Goal: Information Seeking & Learning: Compare options

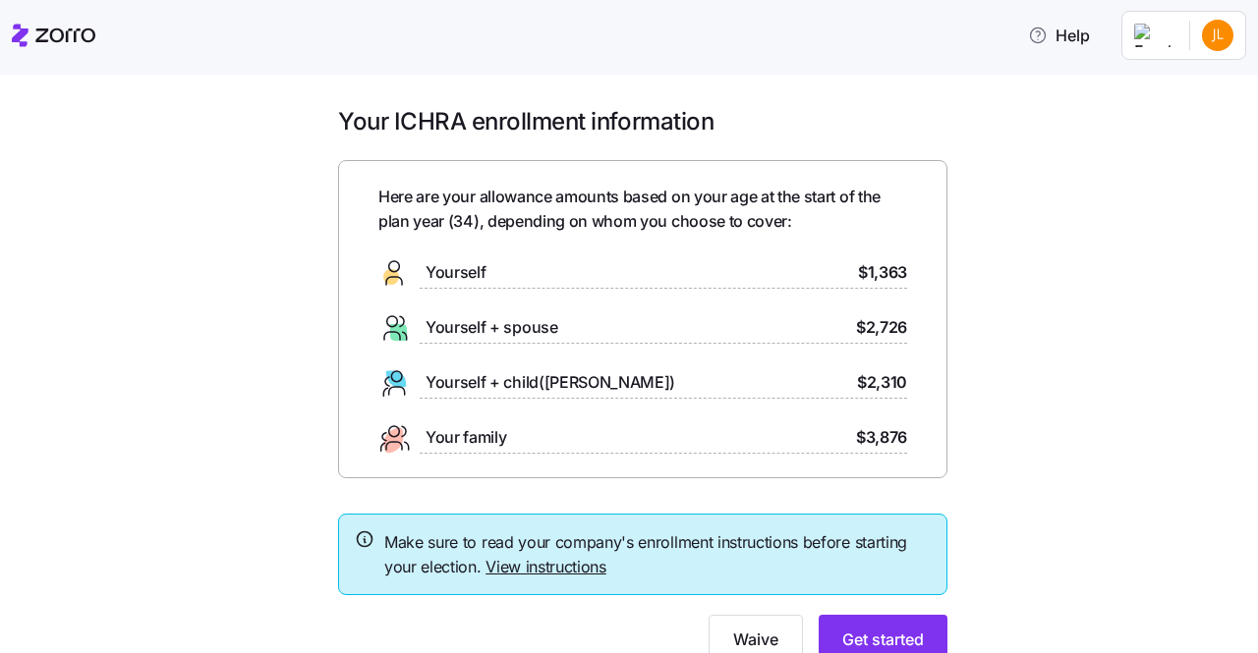
scroll to position [81, 0]
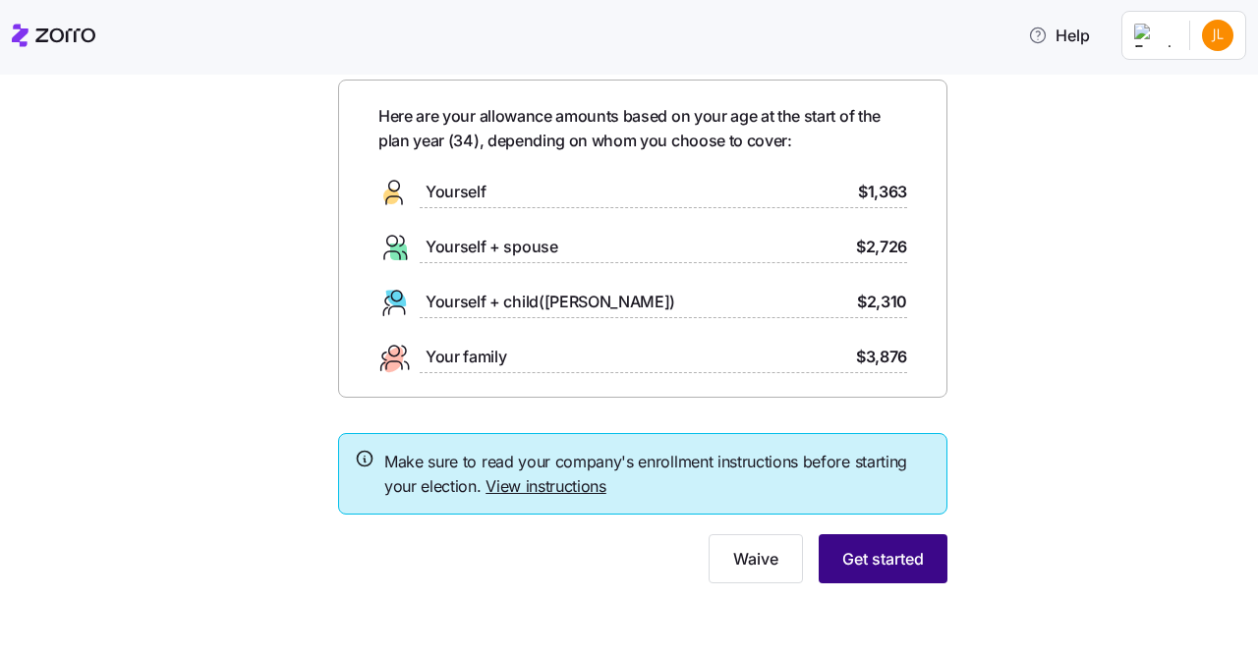
click at [866, 562] on span "Get started" at bounding box center [883, 559] width 82 height 24
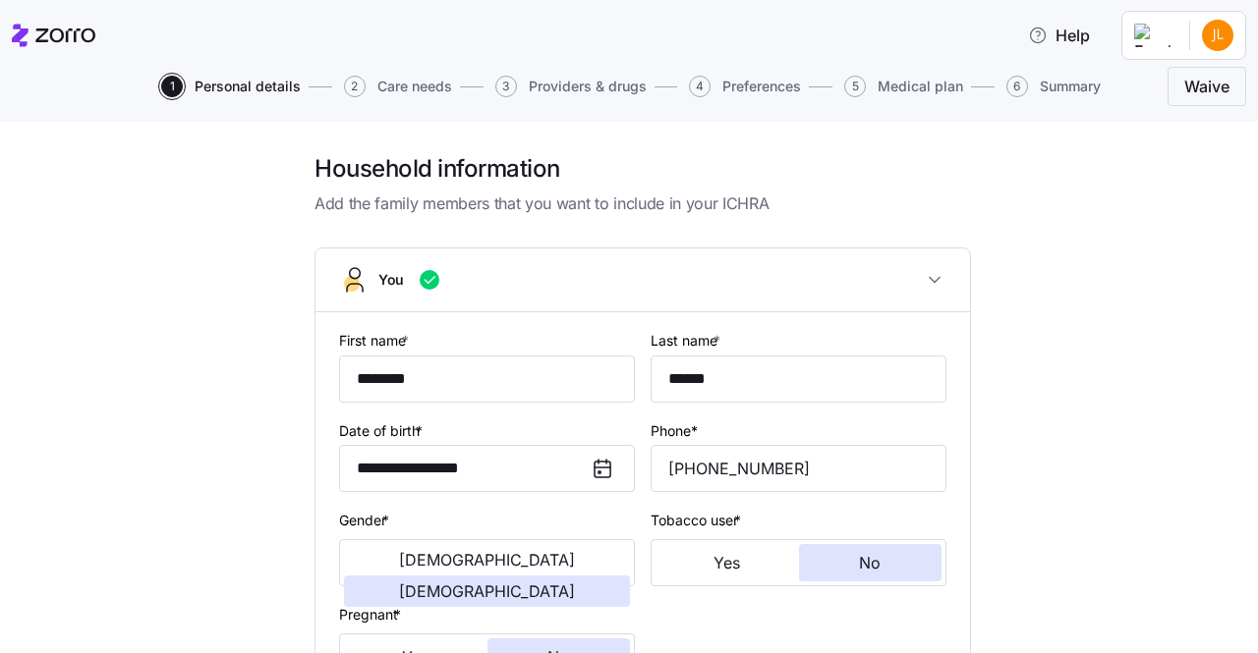
scroll to position [707, 0]
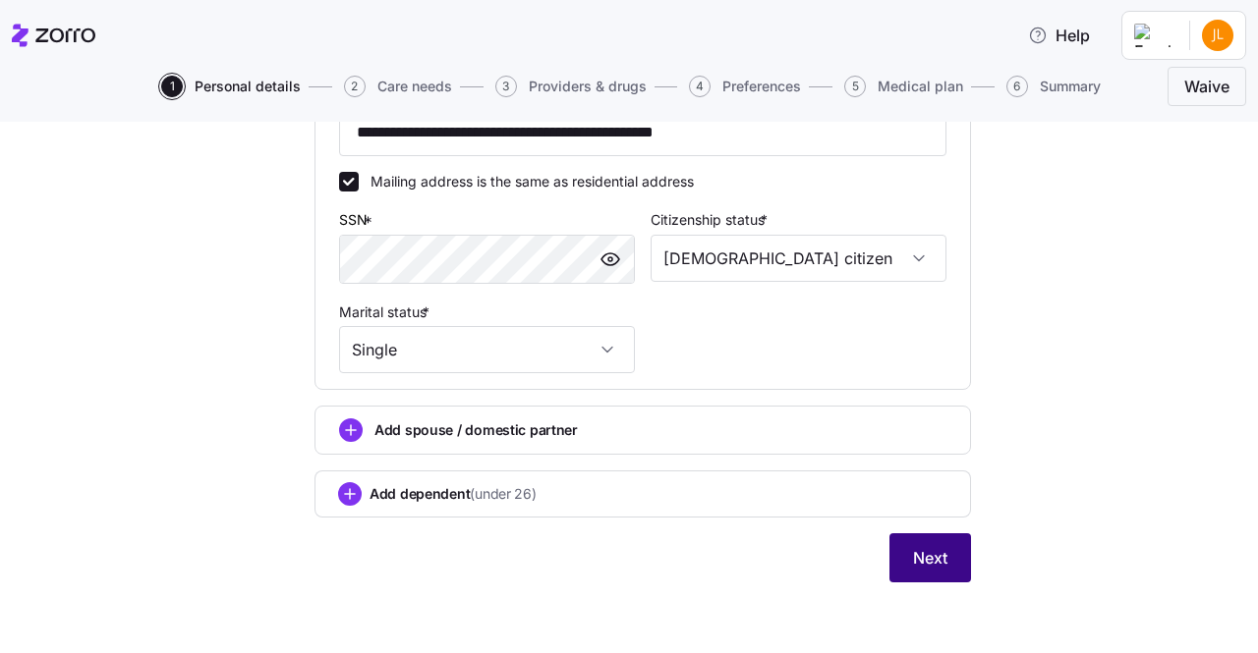
click at [913, 562] on span "Next" at bounding box center [930, 558] width 34 height 24
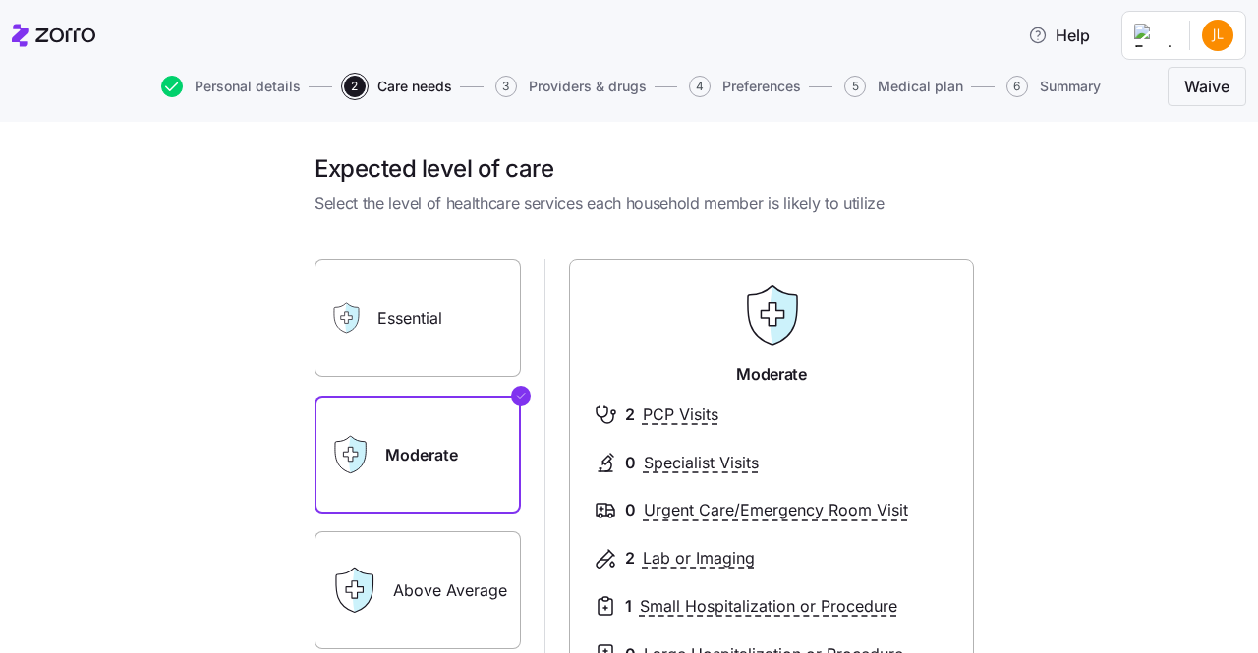
click at [375, 294] on label "Essential" at bounding box center [417, 318] width 206 height 118
click at [0, 0] on input "Essential" at bounding box center [0, 0] width 0 height 0
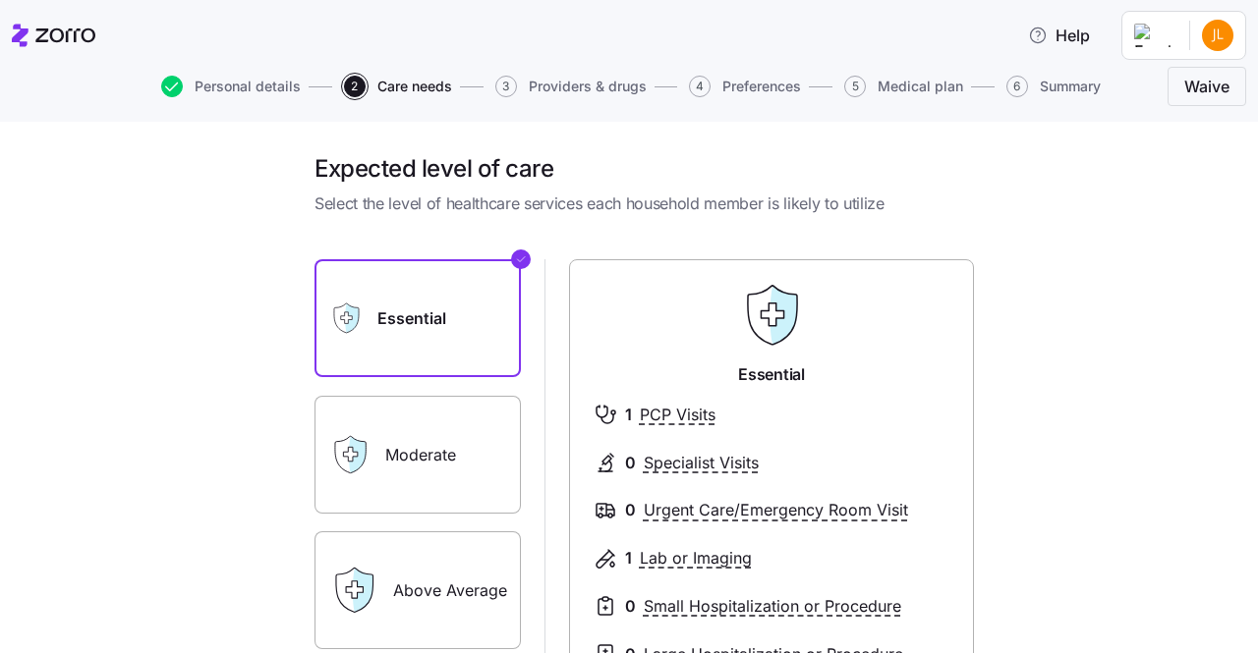
scroll to position [375, 0]
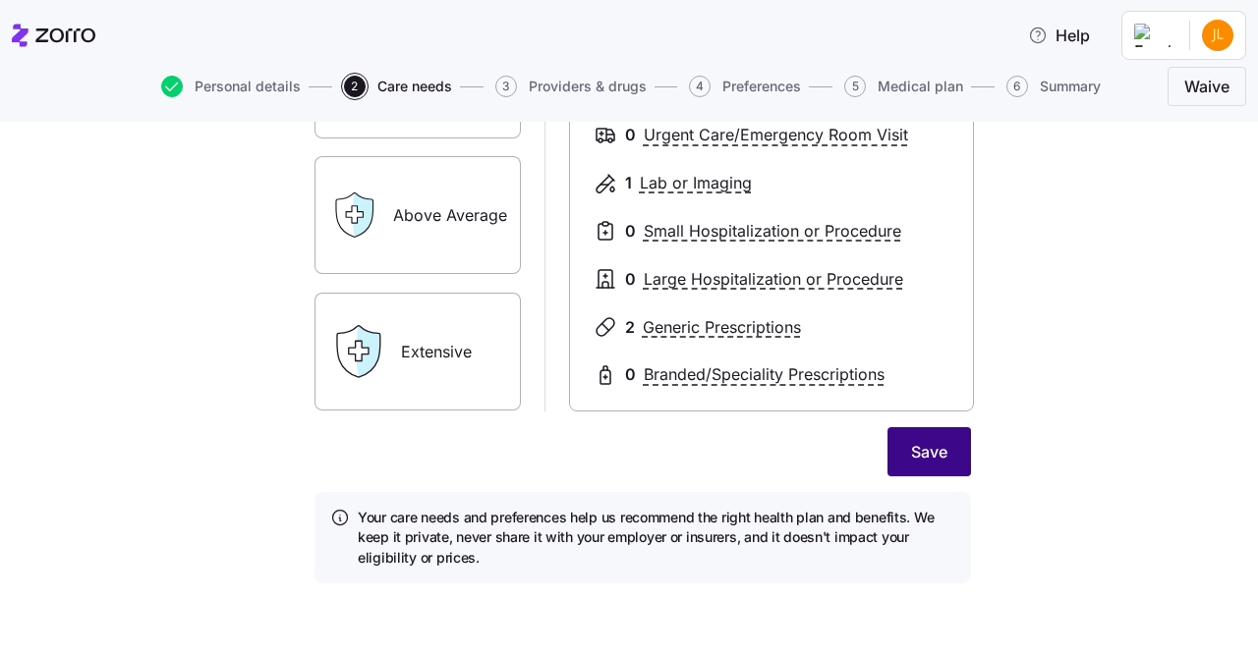
click at [916, 444] on span "Save" at bounding box center [929, 452] width 36 height 24
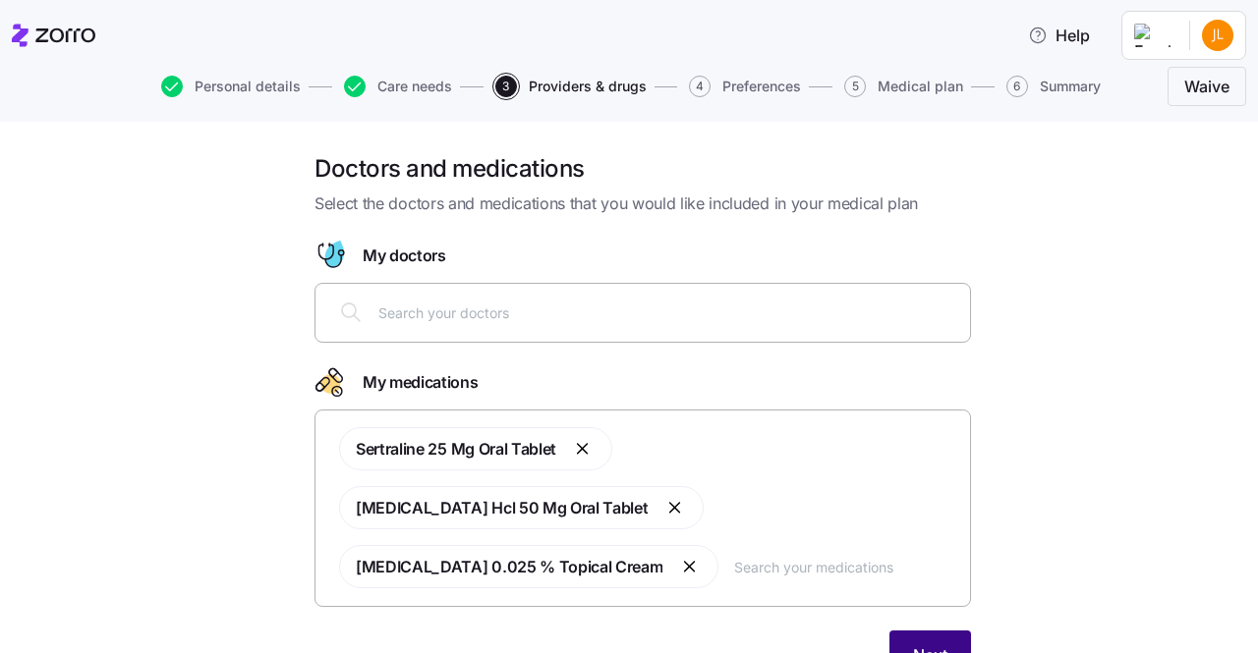
click at [941, 631] on button "Next" at bounding box center [930, 655] width 82 height 49
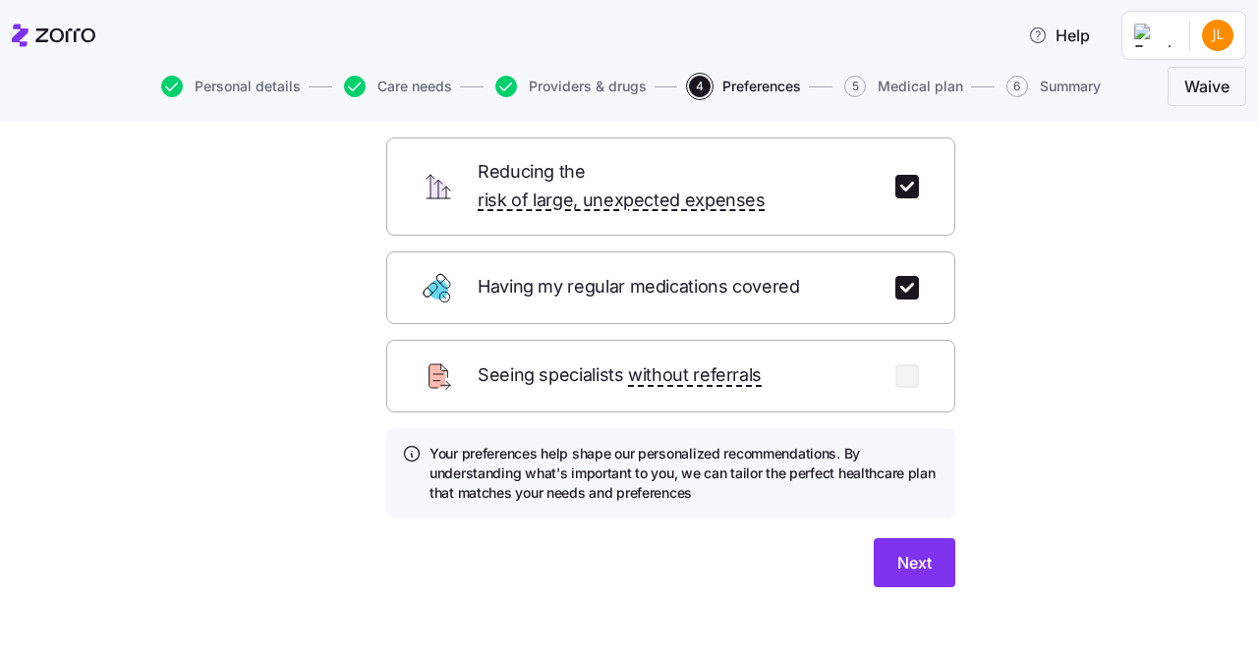
scroll to position [189, 0]
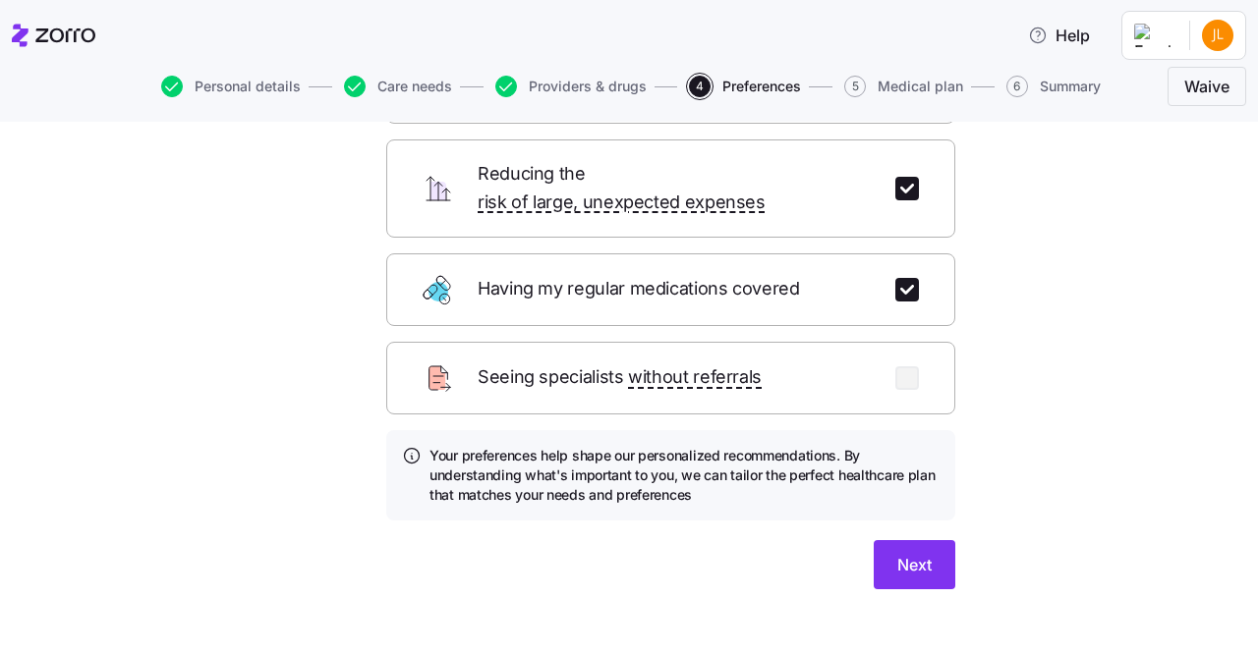
click at [867, 496] on form "Minimizing my “All-In Costs” Reducing the risk of large, unexpected expenses Ha…" at bounding box center [670, 320] width 569 height 538
click at [879, 540] on button "Next" at bounding box center [914, 564] width 82 height 49
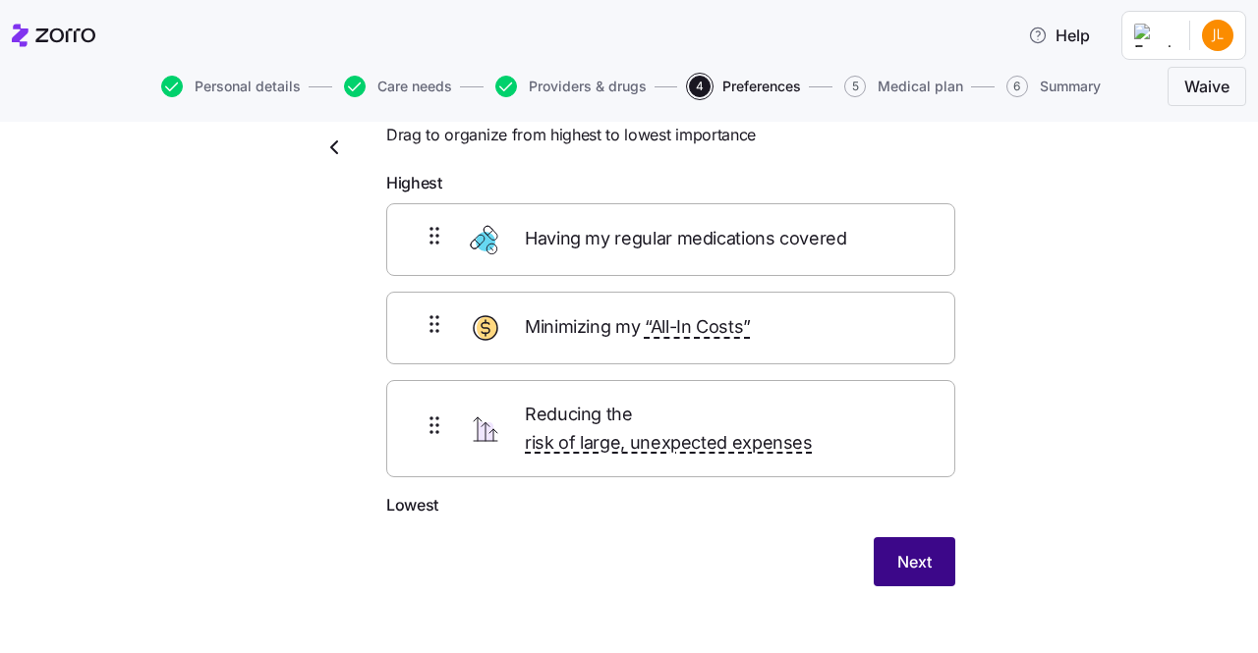
click at [921, 550] on span "Next" at bounding box center [914, 562] width 34 height 24
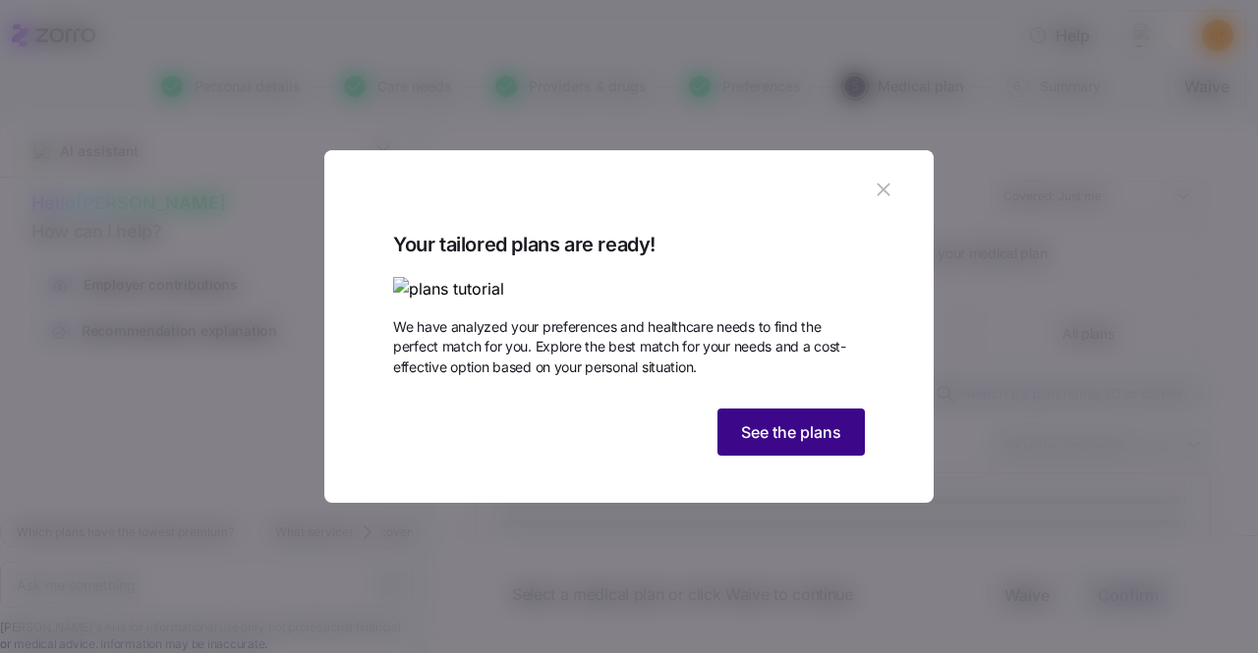
click at [755, 444] on span "See the plans" at bounding box center [791, 432] width 100 height 24
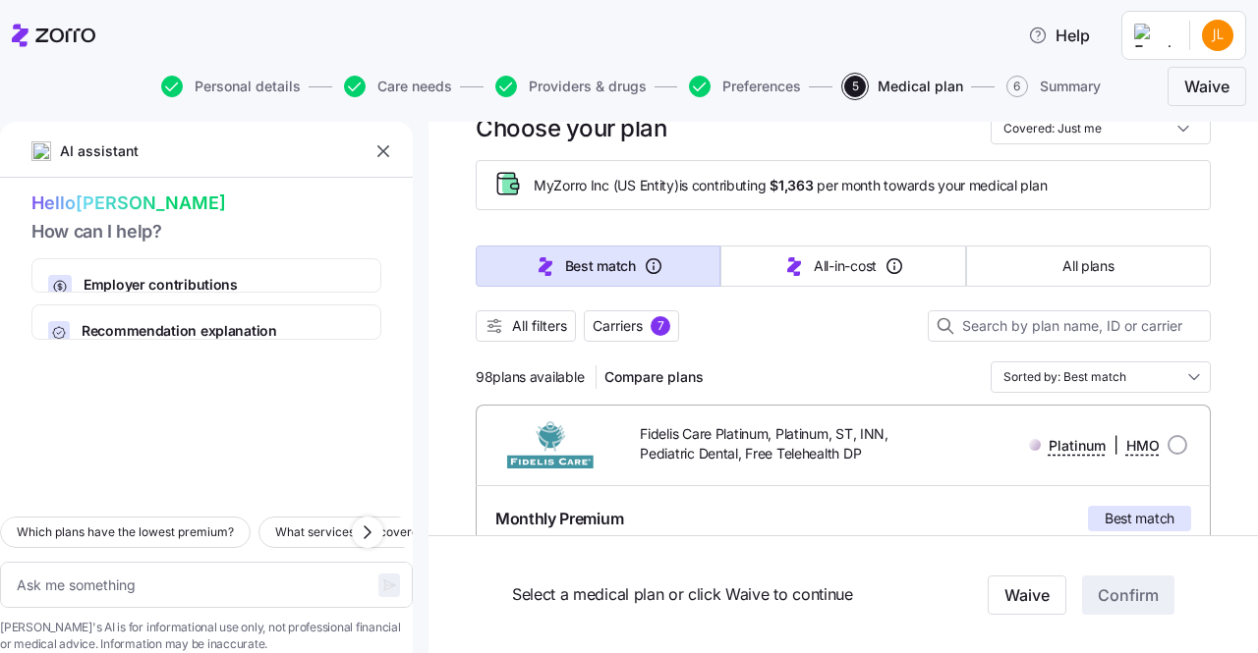
scroll to position [152, 0]
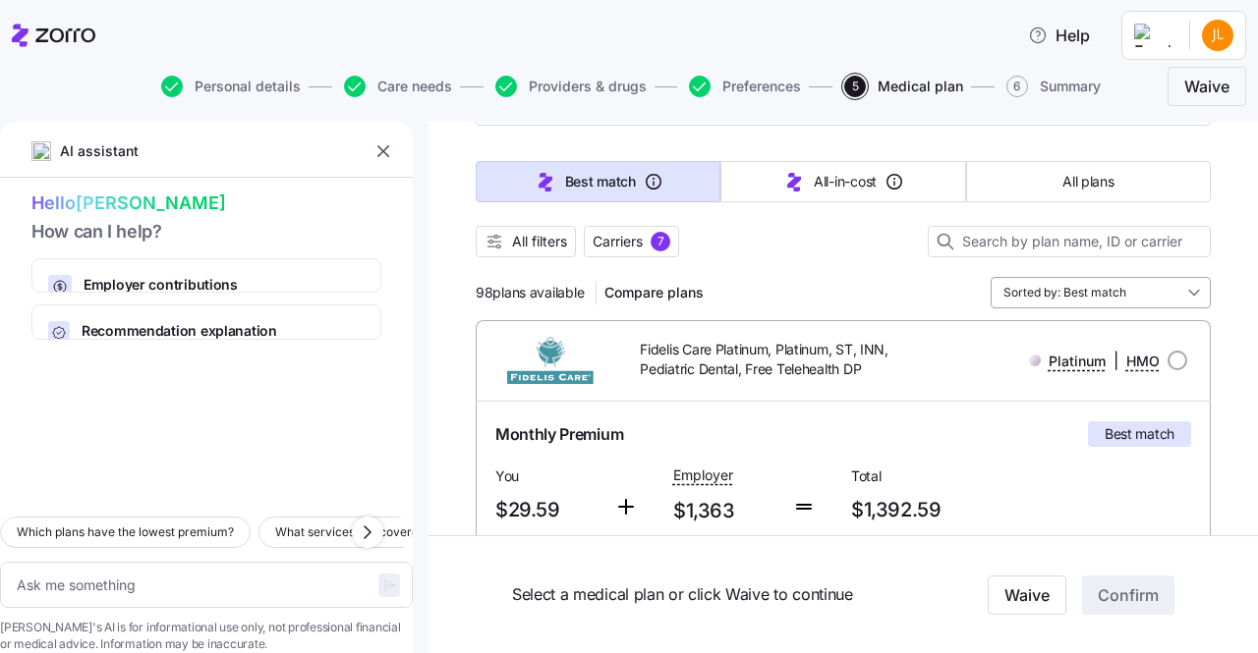
click at [1081, 292] on input "Sorted by: Best match" at bounding box center [1100, 292] width 220 height 31
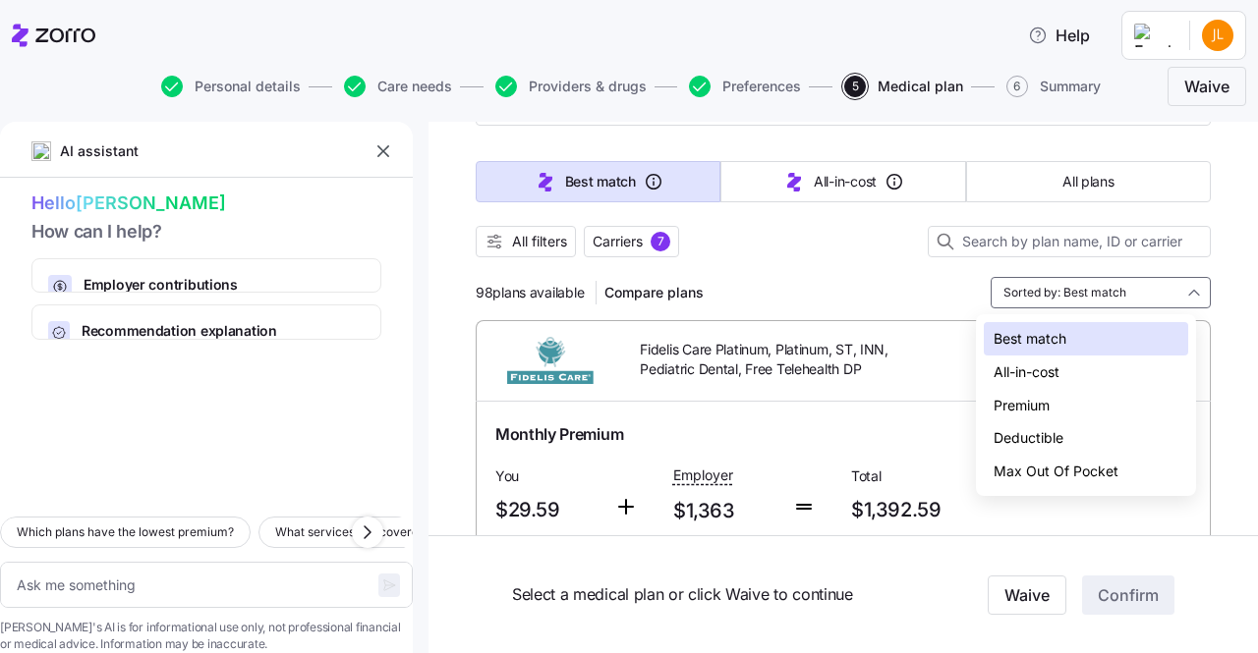
click at [831, 270] on div at bounding box center [842, 267] width 735 height 20
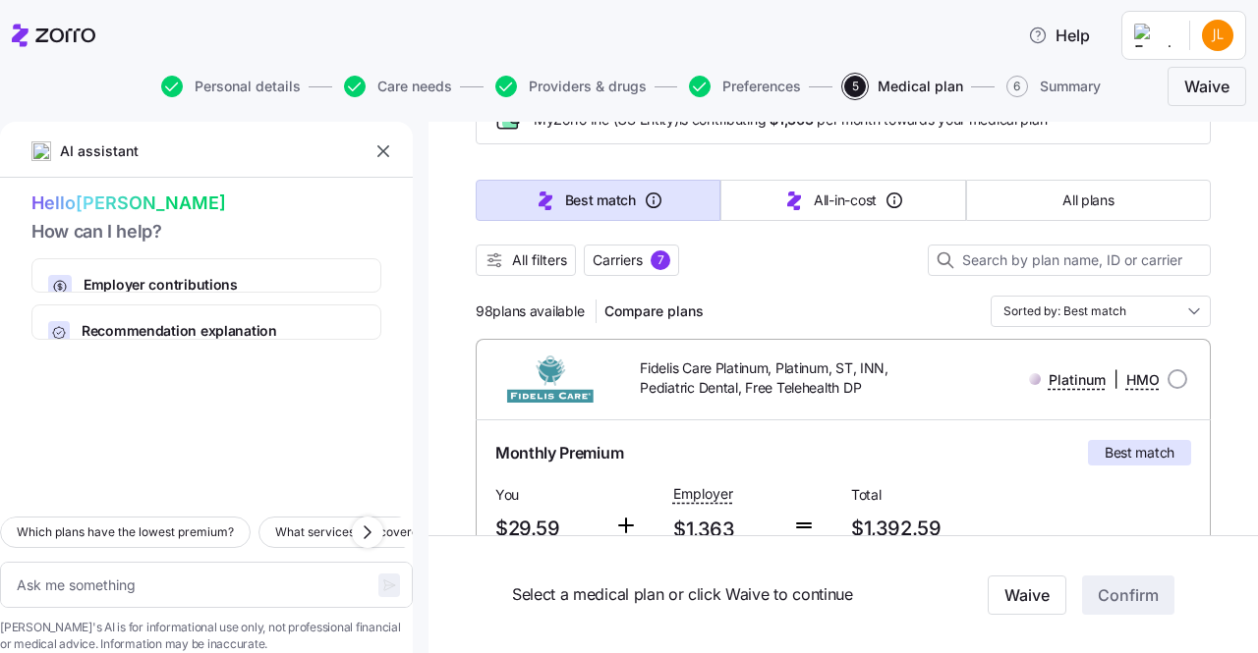
scroll to position [127, 0]
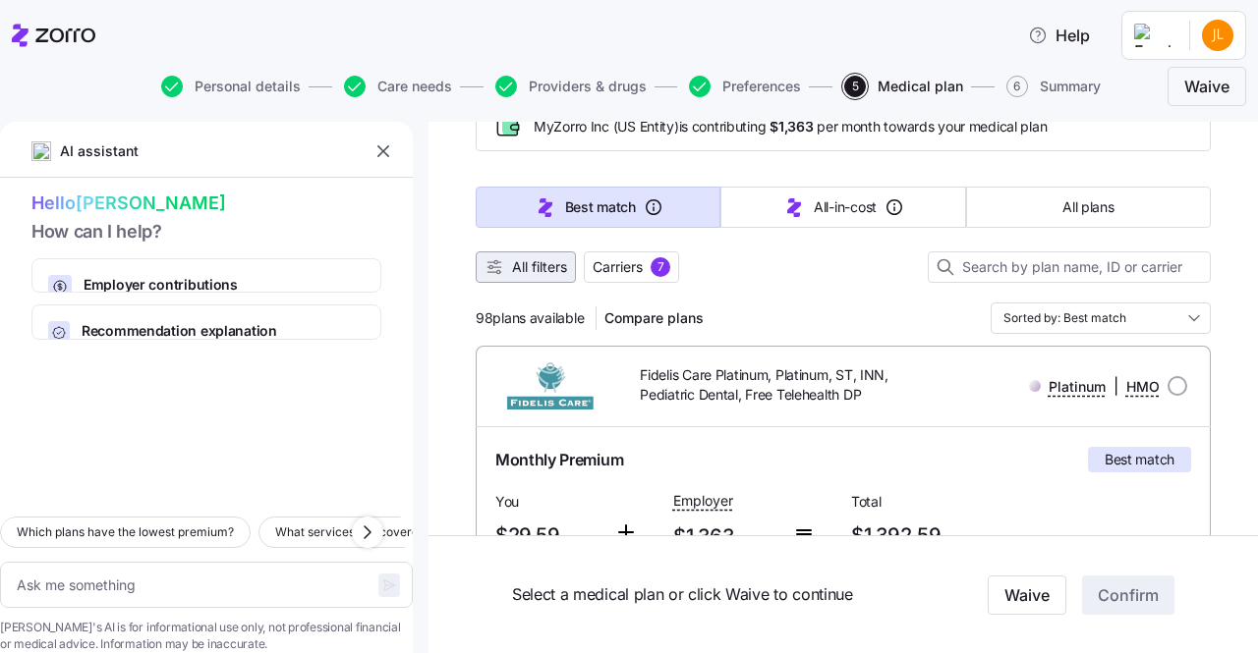
click at [505, 260] on span "All filters" at bounding box center [525, 267] width 83 height 20
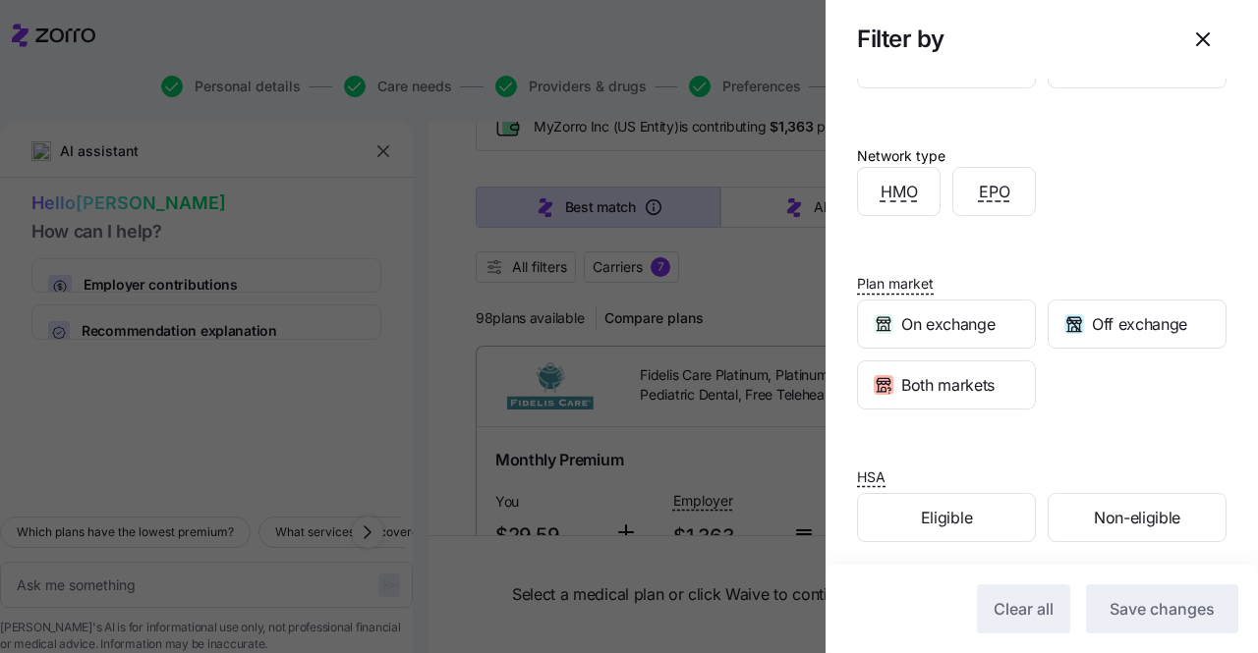
scroll to position [458, 0]
click at [754, 308] on div at bounding box center [629, 326] width 1258 height 653
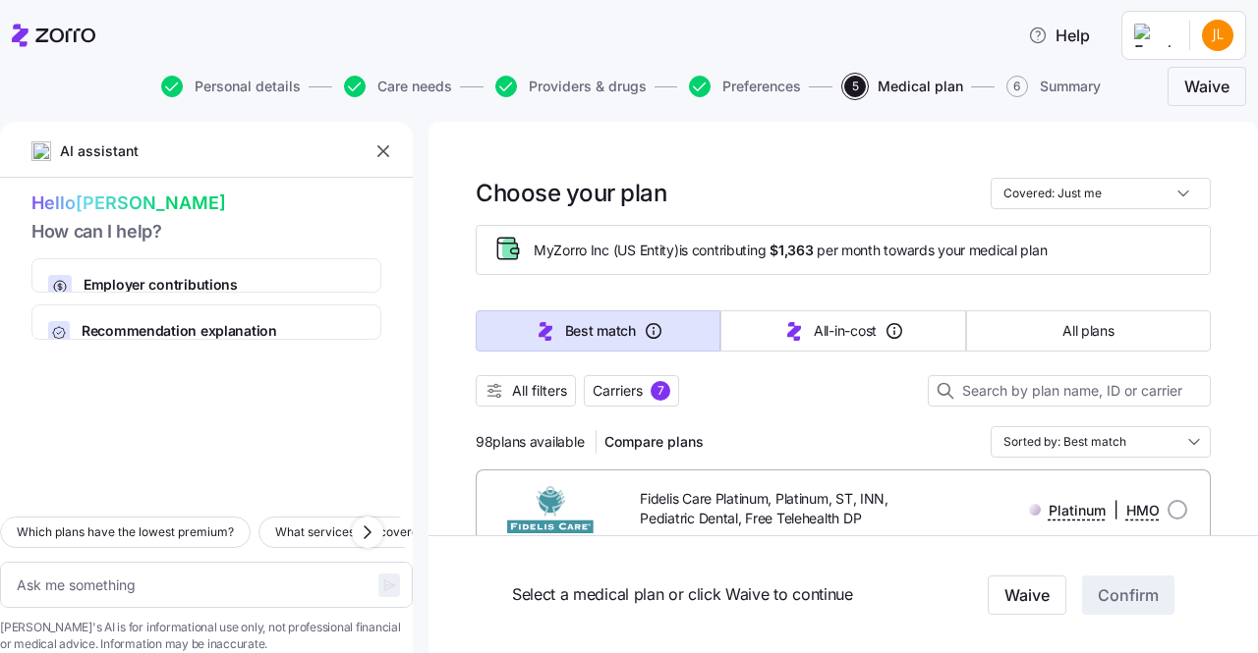
scroll to position [6, 0]
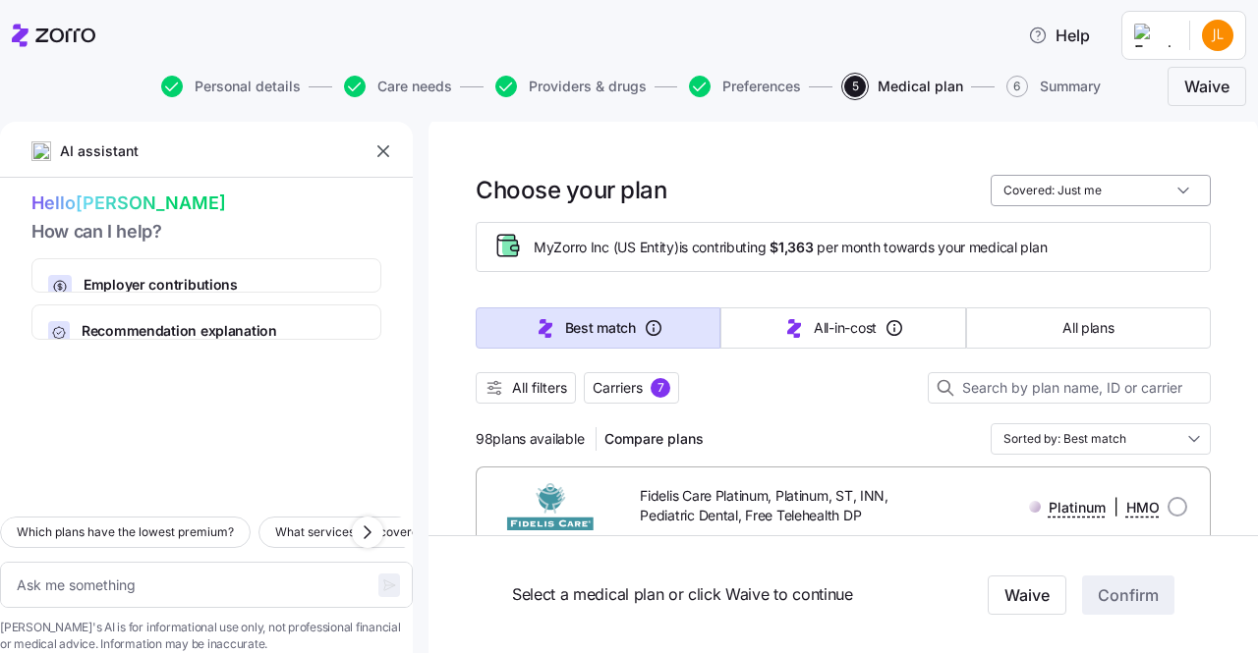
click at [1078, 189] on input "Covered: Just me" at bounding box center [1100, 190] width 220 height 31
click at [851, 175] on div "Choose your plan Covered: Just me" at bounding box center [842, 190] width 735 height 31
click at [1026, 399] on input at bounding box center [1068, 387] width 283 height 31
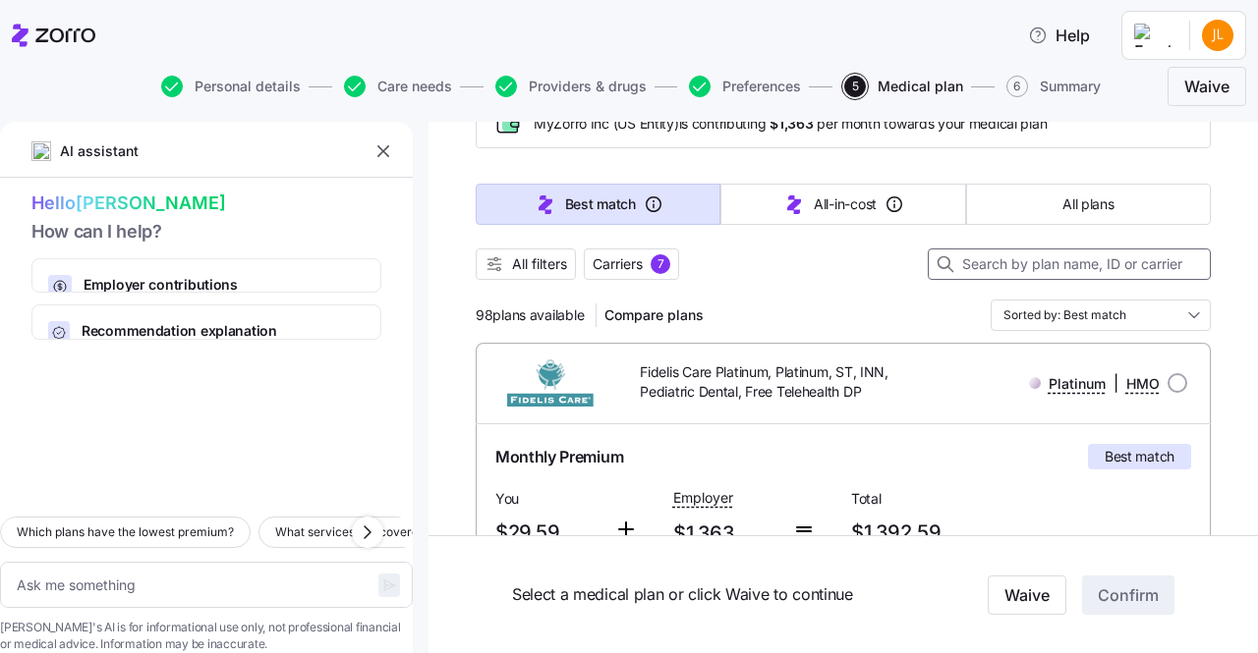
scroll to position [131, 0]
click at [643, 313] on span "Compare plans" at bounding box center [653, 315] width 99 height 20
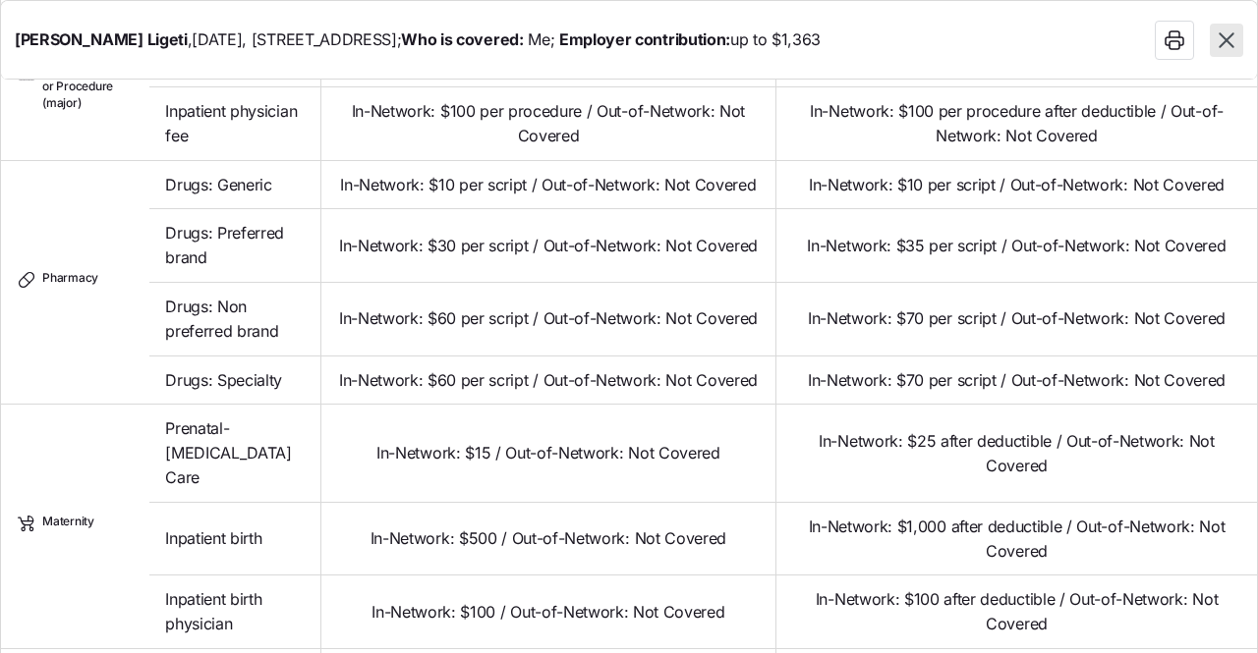
scroll to position [1975, 0]
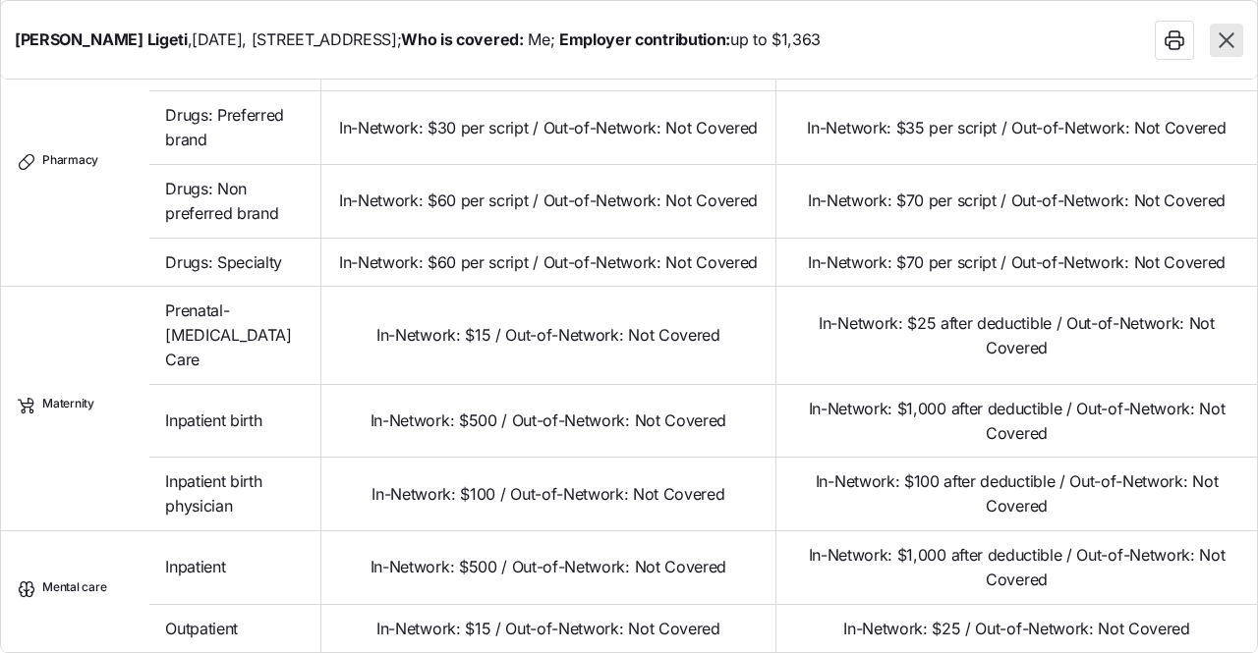
click at [1212, 30] on button "button" at bounding box center [1225, 40] width 33 height 33
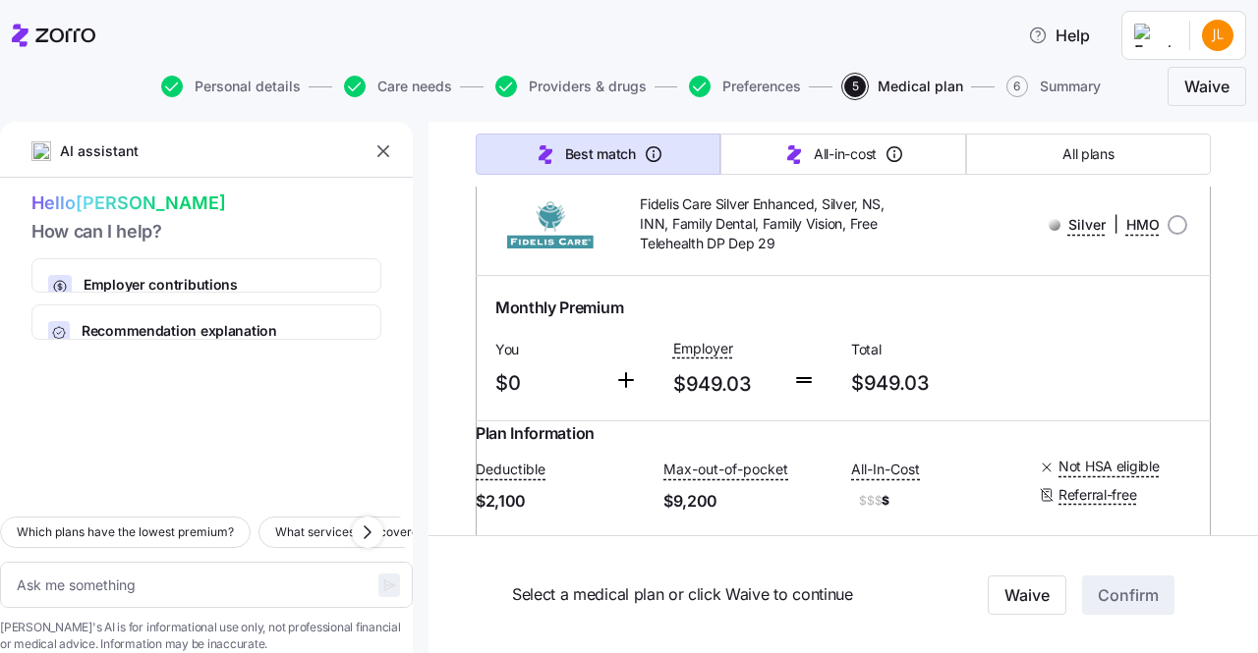
scroll to position [23089, 0]
type textarea "x"
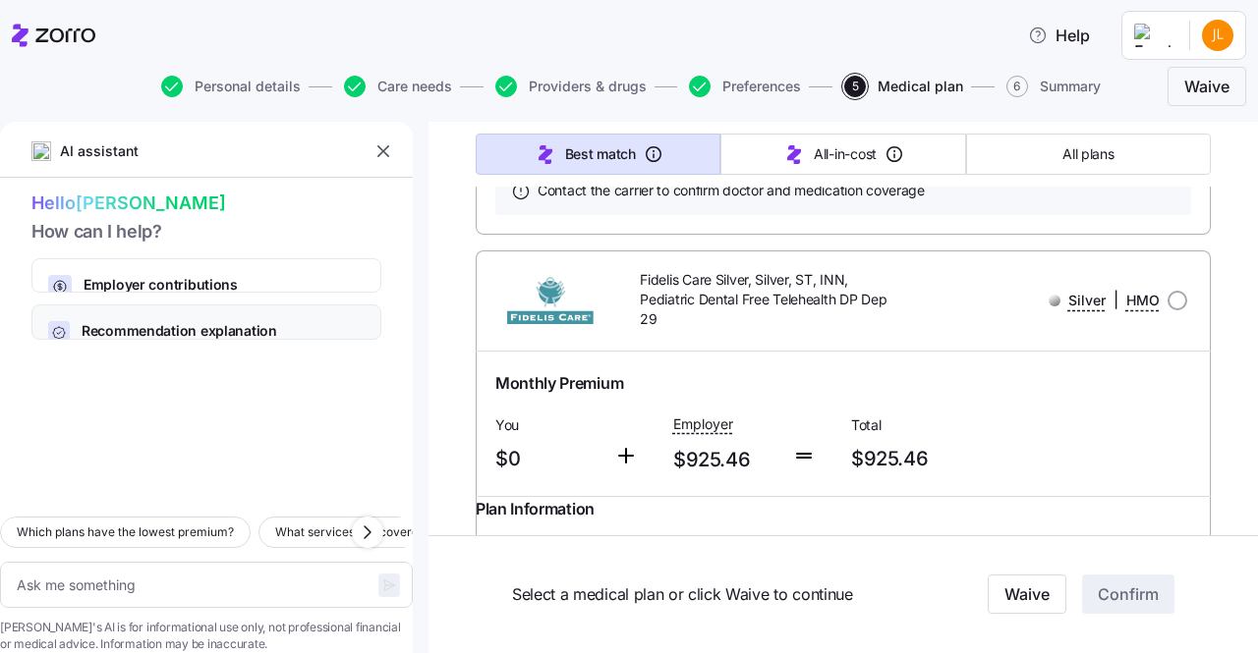
scroll to position [21030, 0]
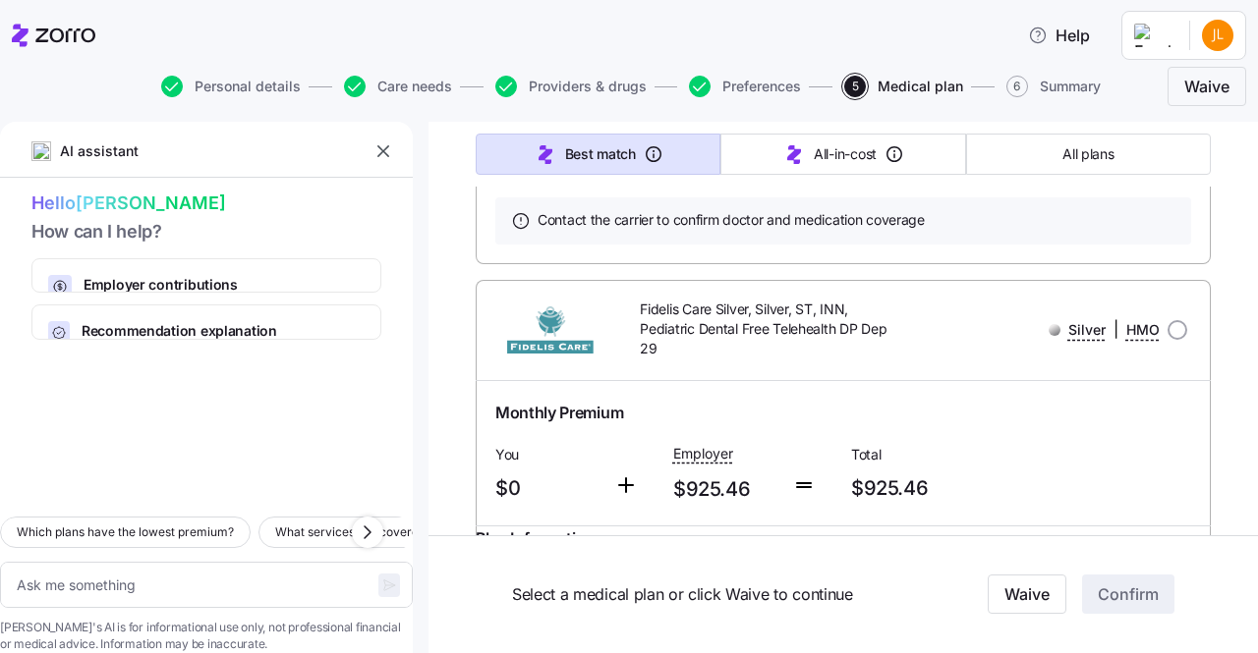
click at [376, 154] on icon "button" at bounding box center [383, 151] width 20 height 20
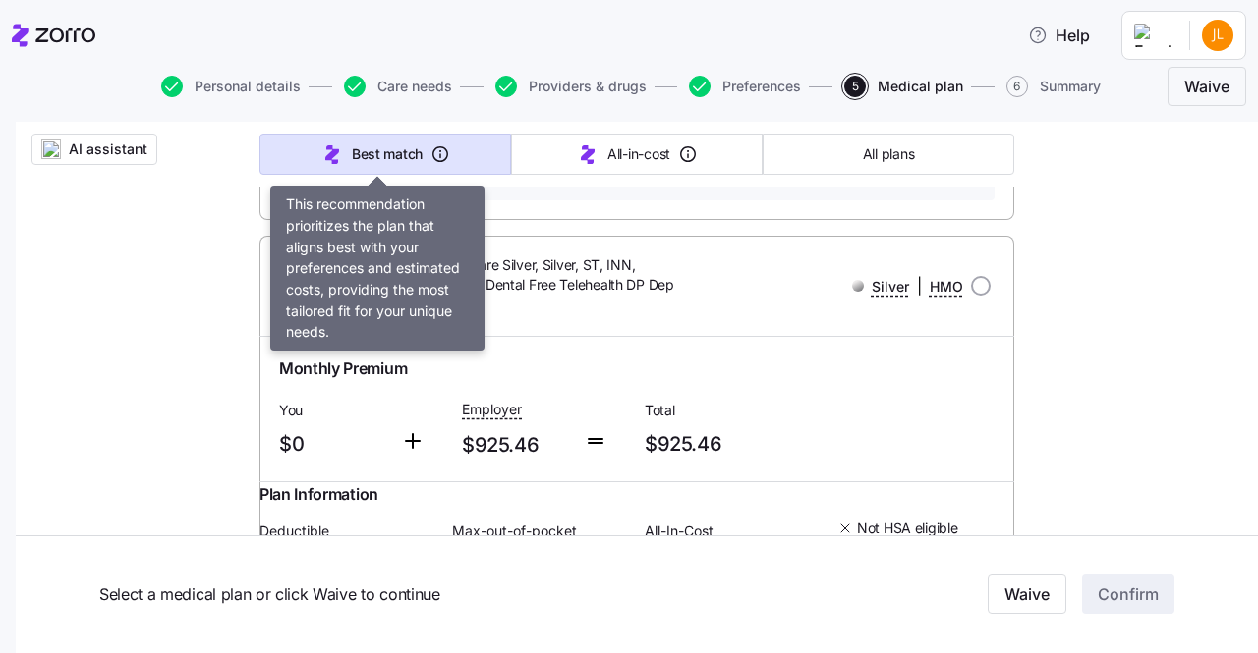
drag, startPoint x: 376, startPoint y: 154, endPoint x: 372, endPoint y: 137, distance: 18.1
click at [372, 137] on button "Best match" at bounding box center [385, 154] width 252 height 41
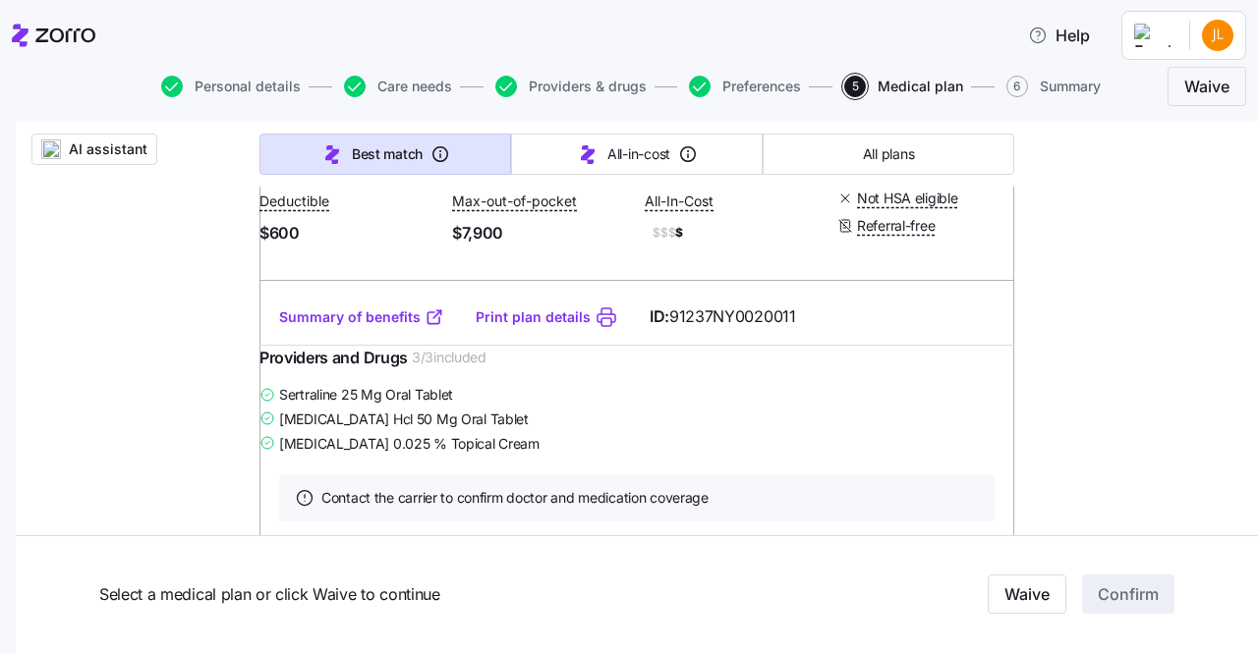
scroll to position [0, 0]
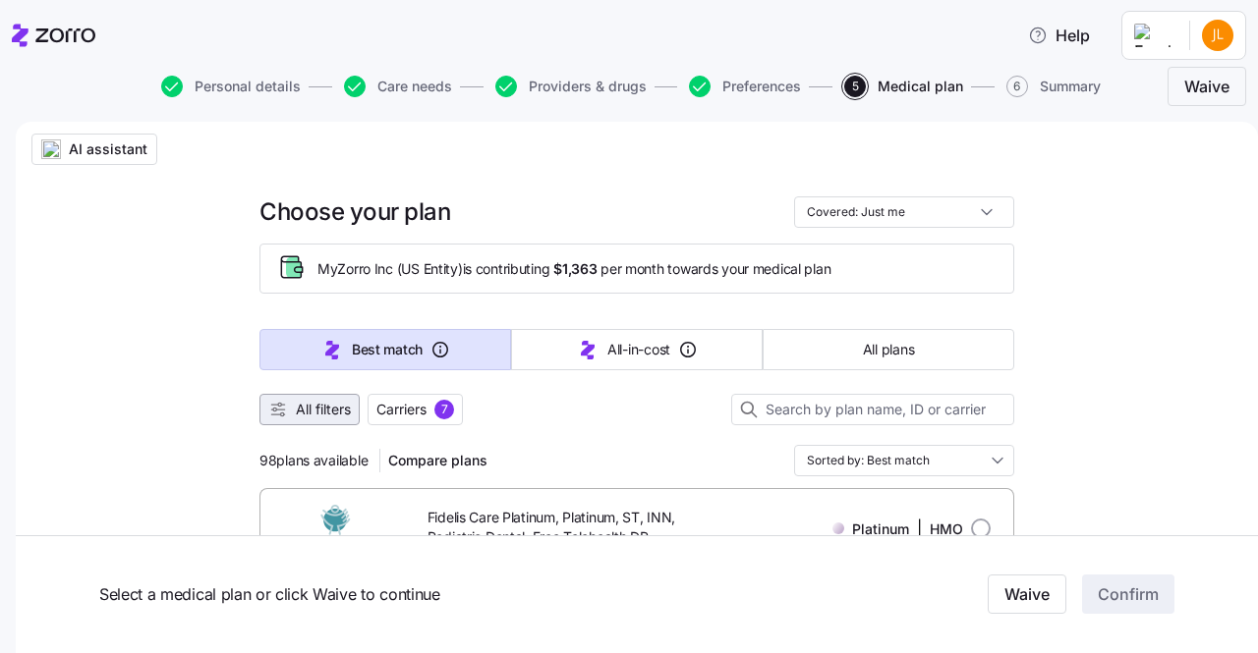
click at [303, 415] on span "All filters" at bounding box center [323, 410] width 55 height 20
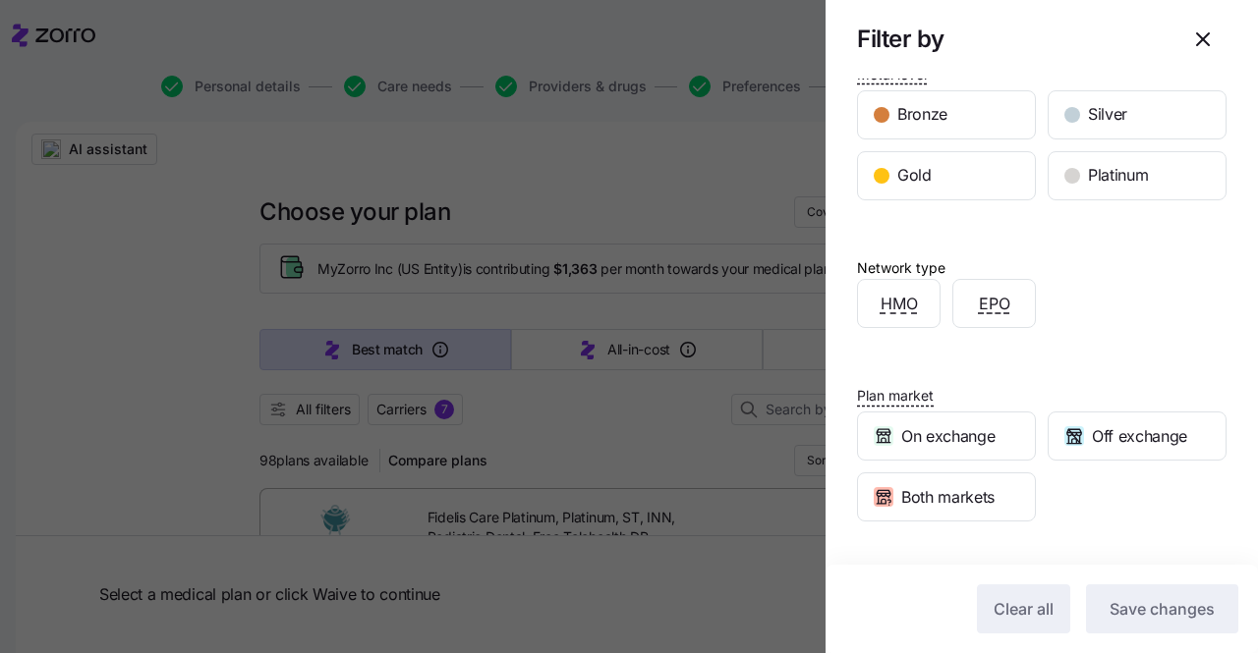
scroll to position [458, 0]
